Goal: Navigation & Orientation: Understand site structure

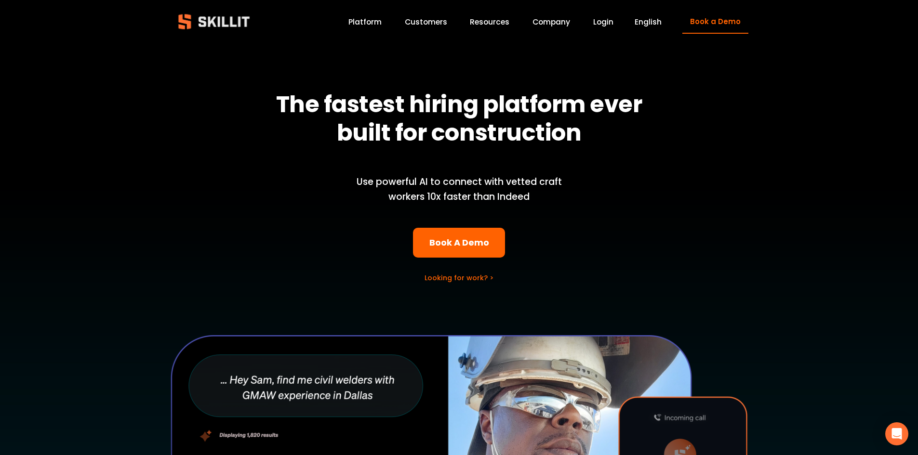
drag, startPoint x: 368, startPoint y: 21, endPoint x: 388, endPoint y: 36, distance: 25.3
click at [367, 21] on link "Platform" at bounding box center [364, 21] width 33 height 13
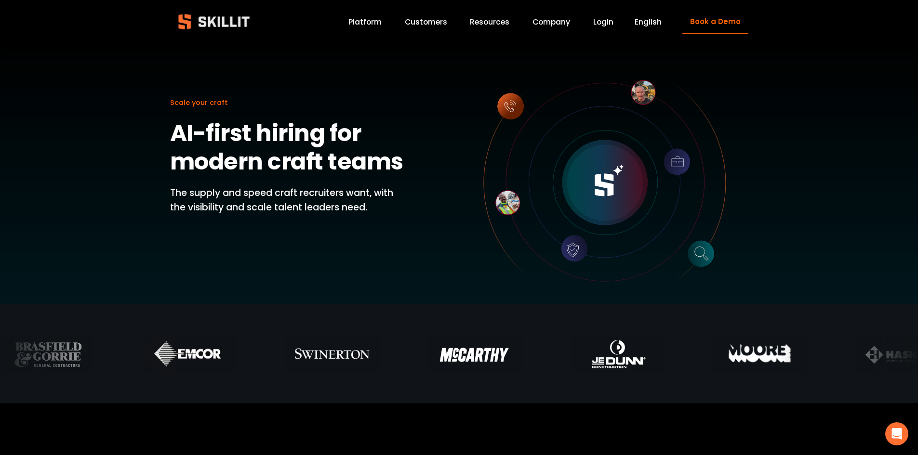
click at [546, 23] on link "Company" at bounding box center [552, 21] width 38 height 13
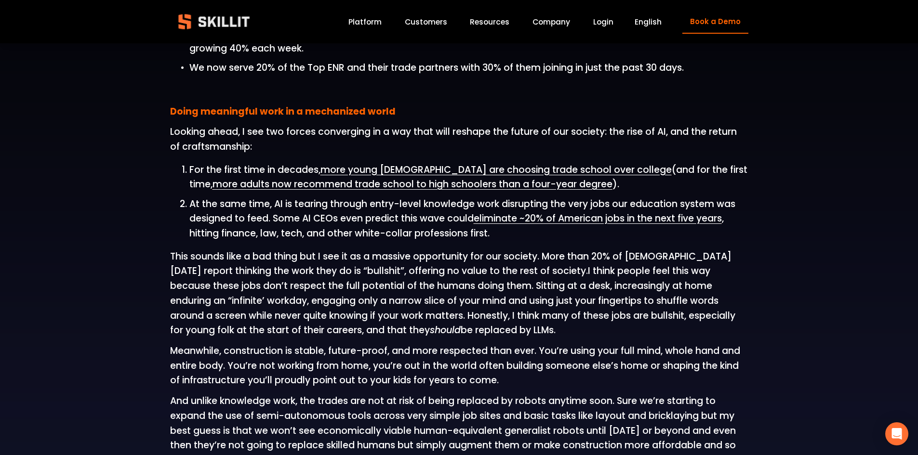
scroll to position [916, 0]
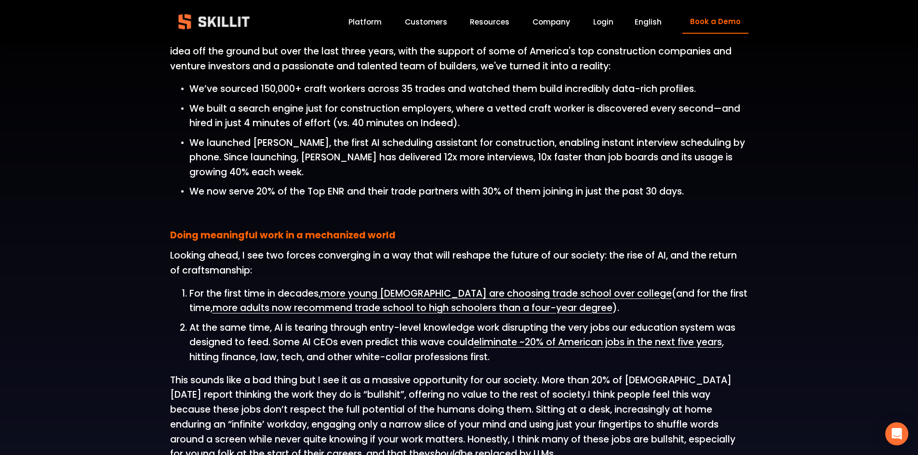
click at [0, 0] on span "Pricing" at bounding box center [0, 0] width 0 height 0
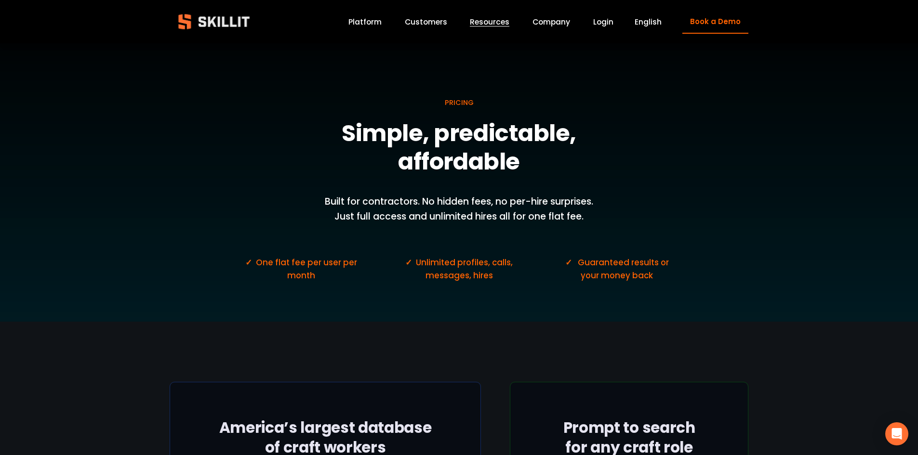
click at [605, 24] on link "Login" at bounding box center [603, 21] width 20 height 13
click at [370, 21] on link "Platform" at bounding box center [364, 21] width 33 height 13
